Goal: Information Seeking & Learning: Understand process/instructions

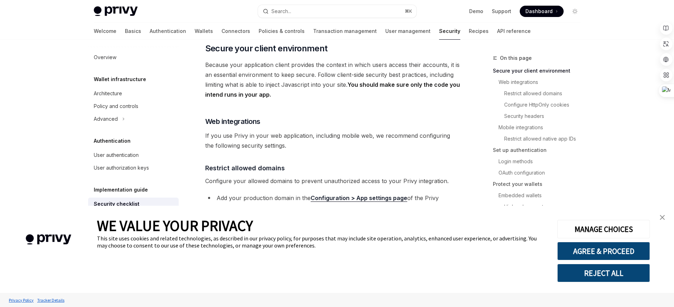
scroll to position [148, 0]
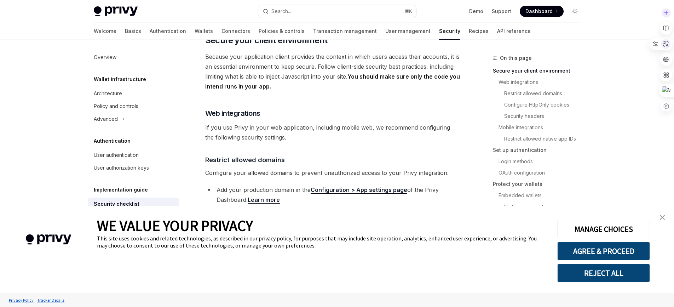
click at [666, 42] on icon at bounding box center [666, 44] width 6 height 6
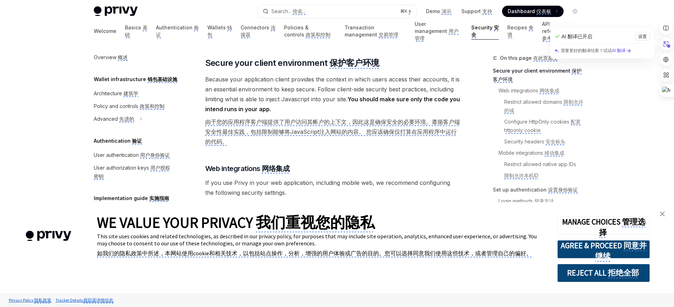
click at [662, 213] on img "close banner" at bounding box center [662, 213] width 5 height 5
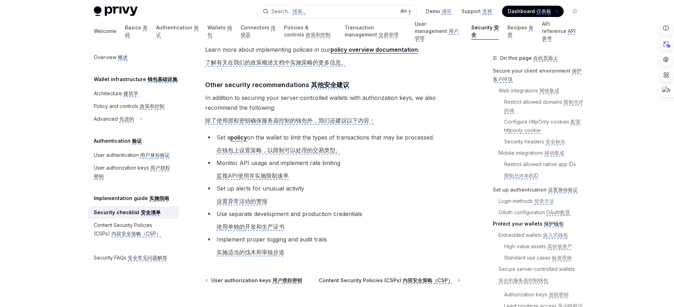
scroll to position [2429, 0]
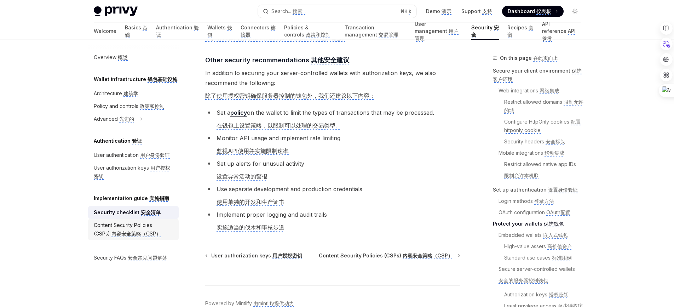
click at [140, 233] on monica-translate-translate "内容安全策略（CSP）" at bounding box center [136, 233] width 50 height 7
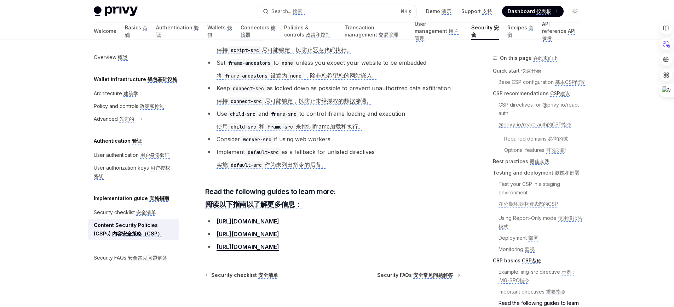
scroll to position [2454, 0]
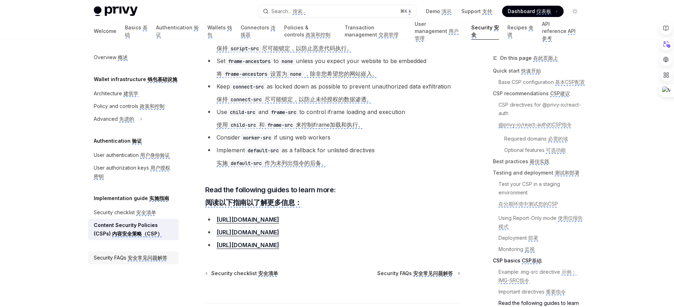
click at [158, 255] on monica-translate-translate "安全常见问题解答" at bounding box center [148, 257] width 40 height 7
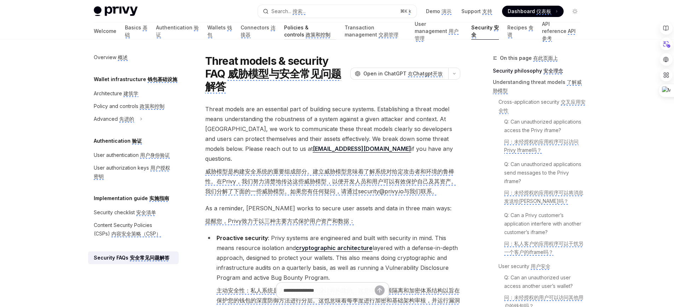
click at [284, 30] on monica-translate-translatable "Policies & controls 政策和控制" at bounding box center [310, 31] width 52 height 14
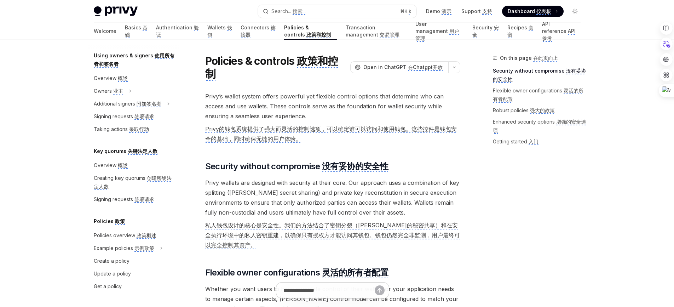
scroll to position [251, 0]
click at [156, 262] on monica-translate-translate "创建一个策略" at bounding box center [146, 261] width 30 height 7
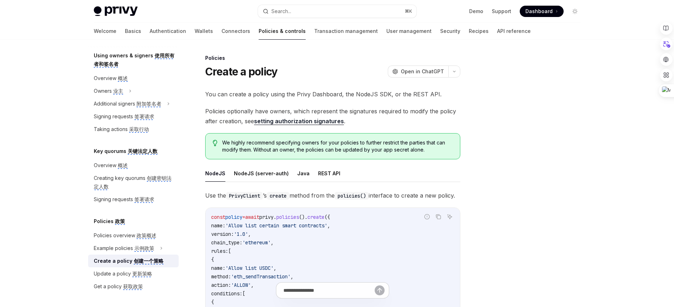
type textarea "*"
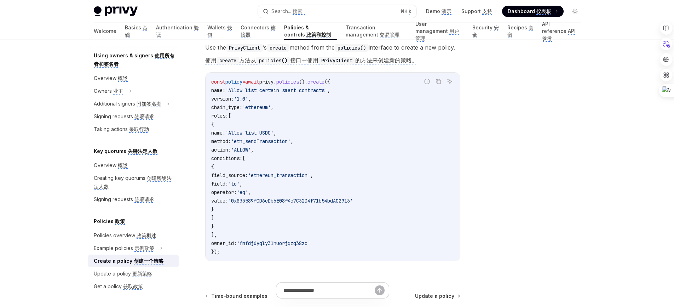
scroll to position [288, 0]
